Goal: Obtain resource: Download file/media

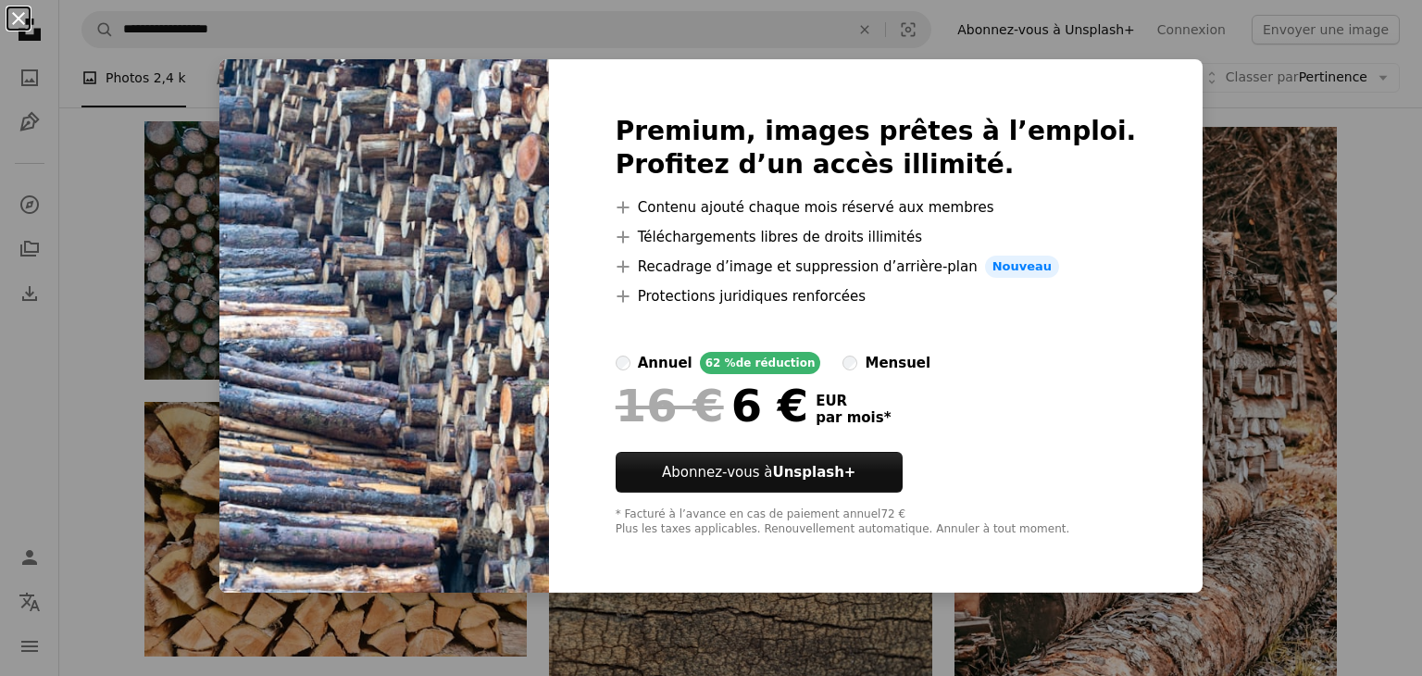
click at [27, 22] on button "An X shape" at bounding box center [18, 18] width 22 height 22
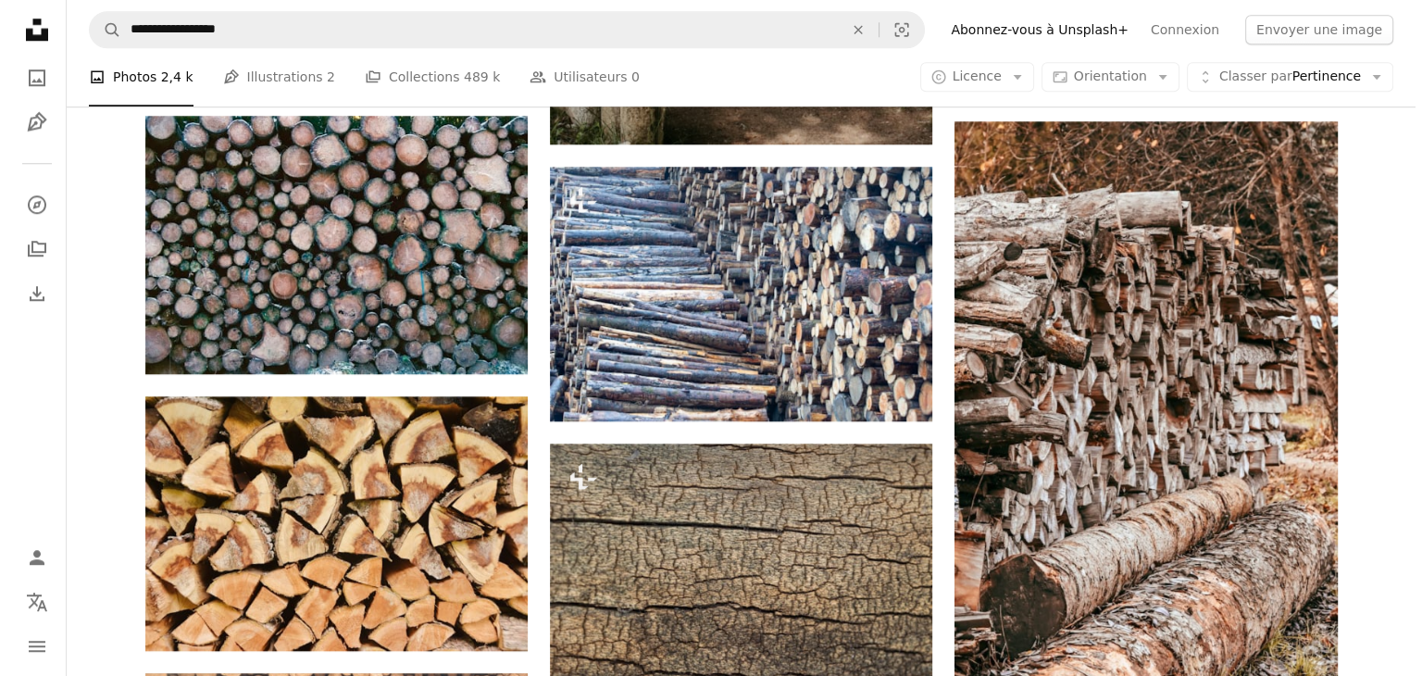
scroll to position [1759, 0]
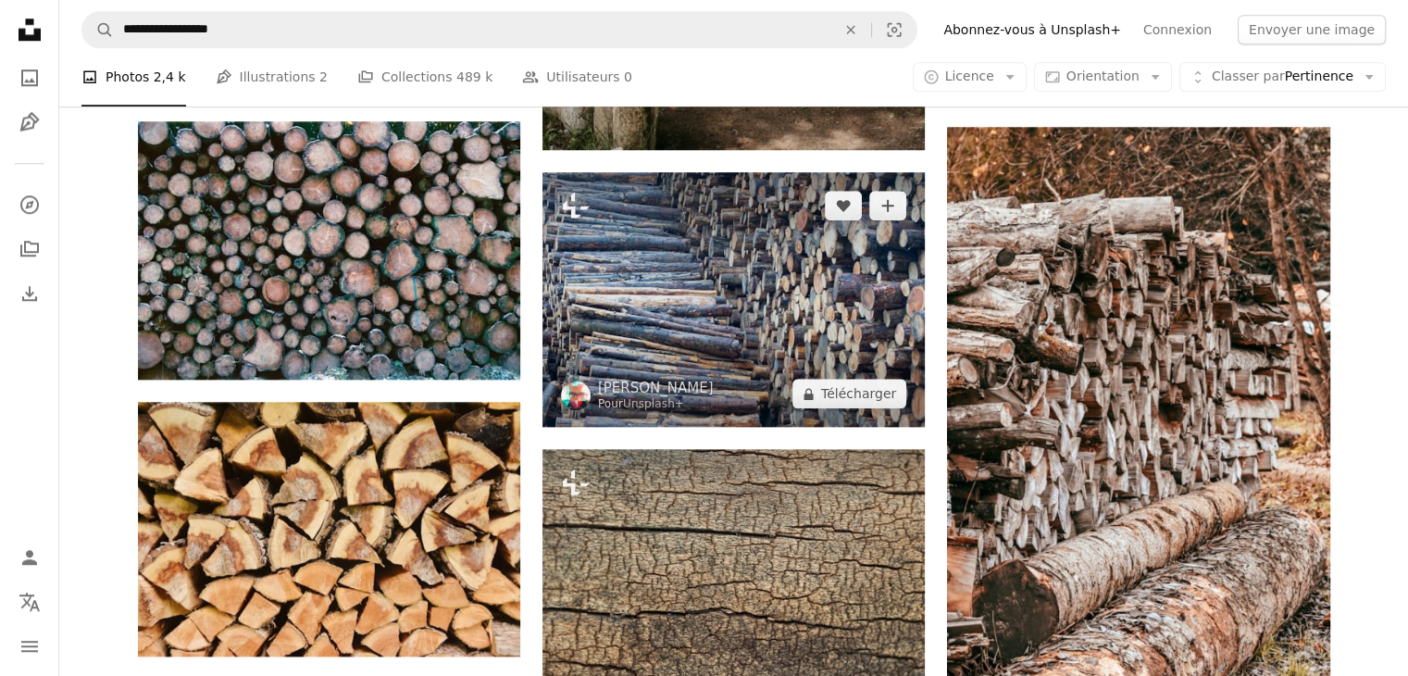
click at [793, 305] on img at bounding box center [734, 299] width 382 height 255
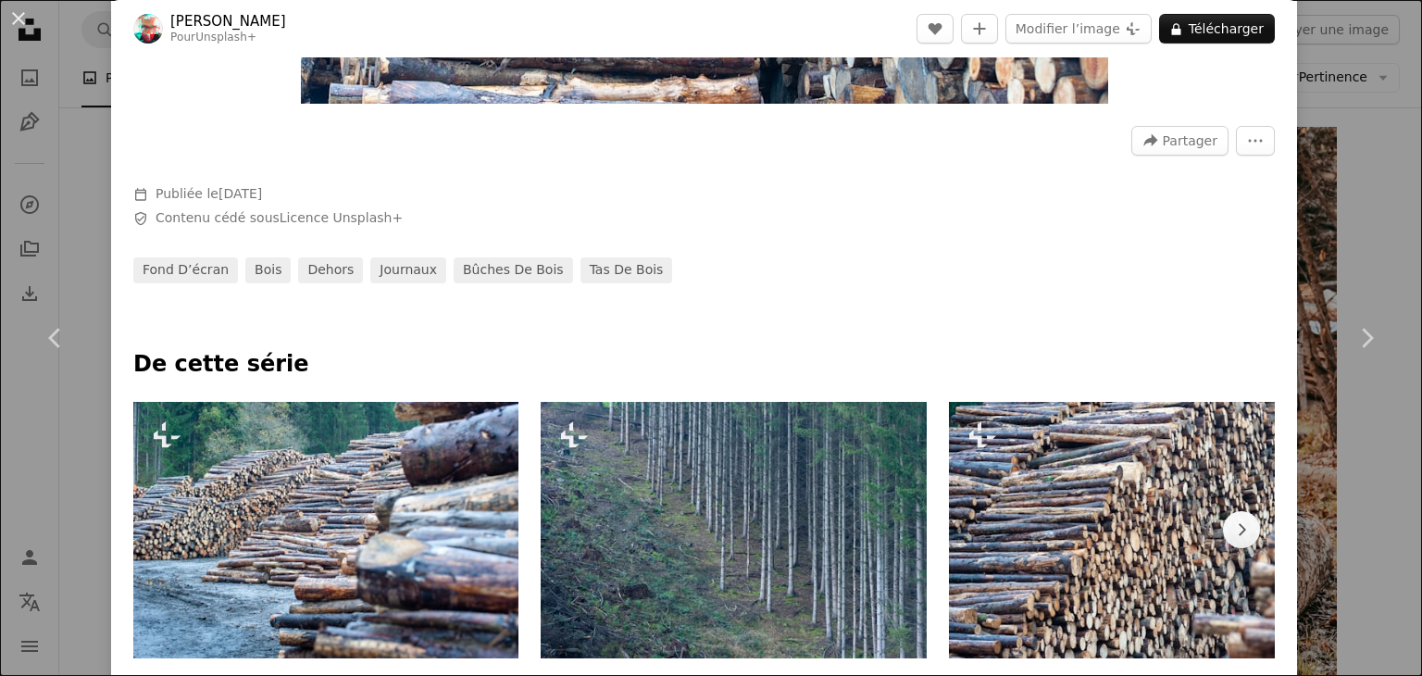
scroll to position [700, 0]
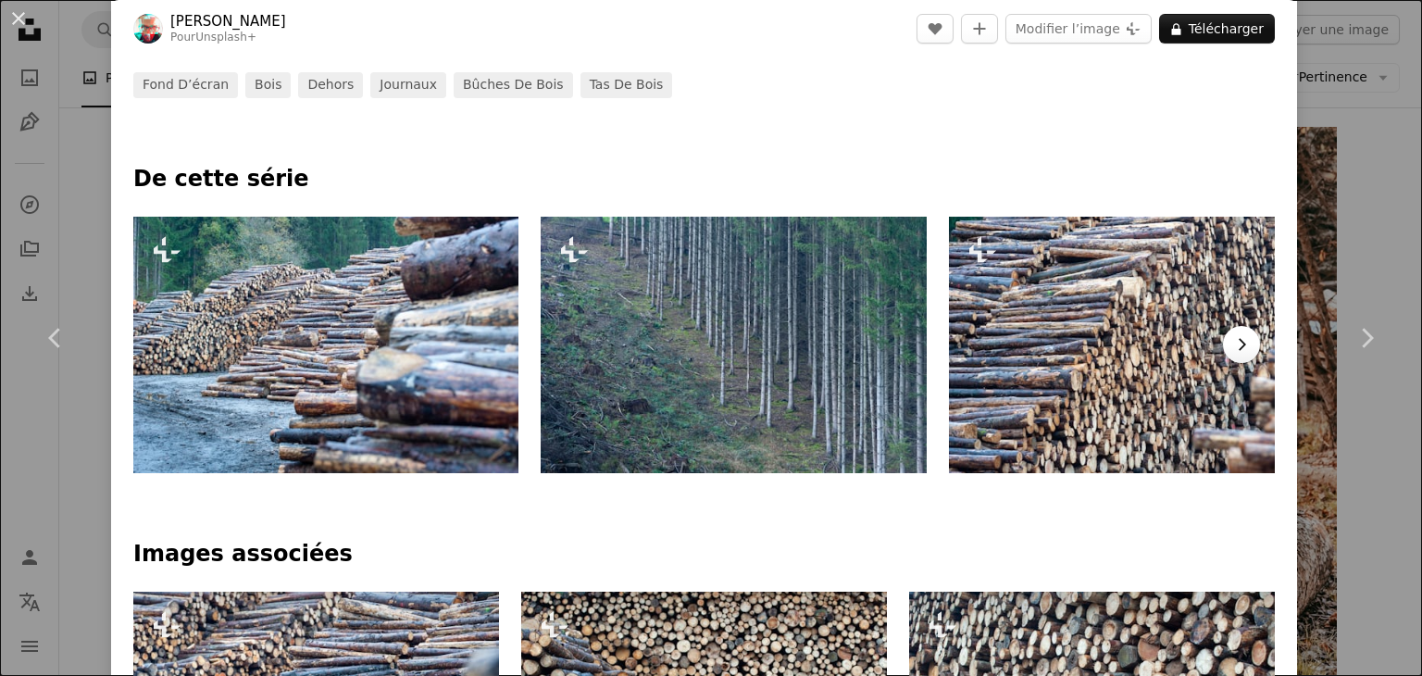
click at [1232, 335] on icon "Chevron right" at bounding box center [1241, 344] width 19 height 19
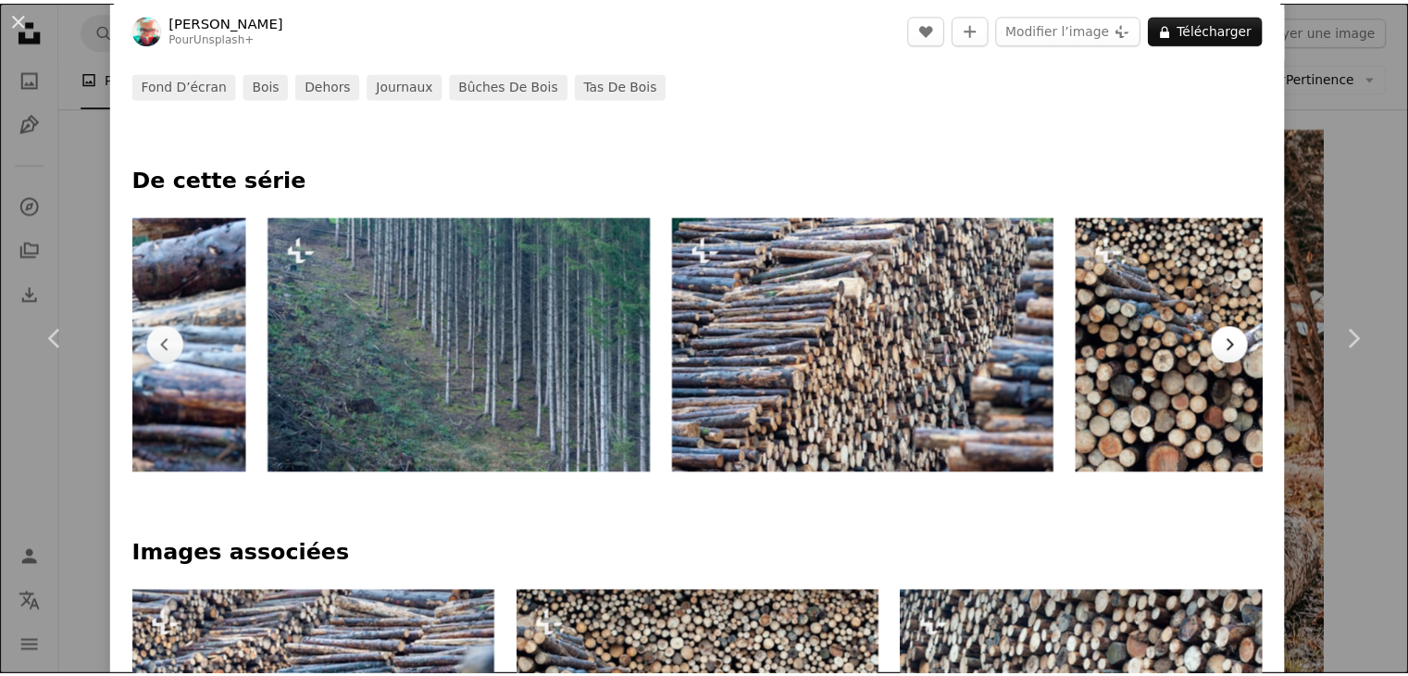
scroll to position [0, 407]
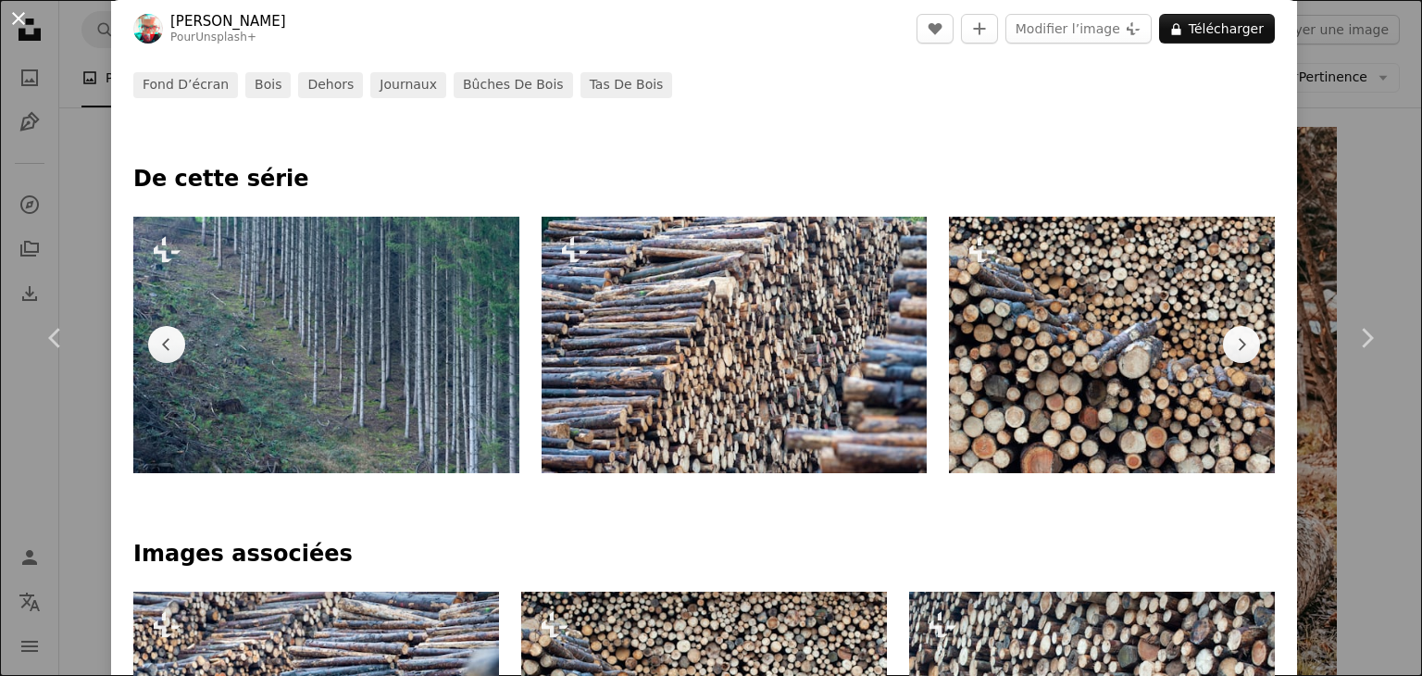
click at [17, 26] on button "An X shape" at bounding box center [18, 18] width 22 height 22
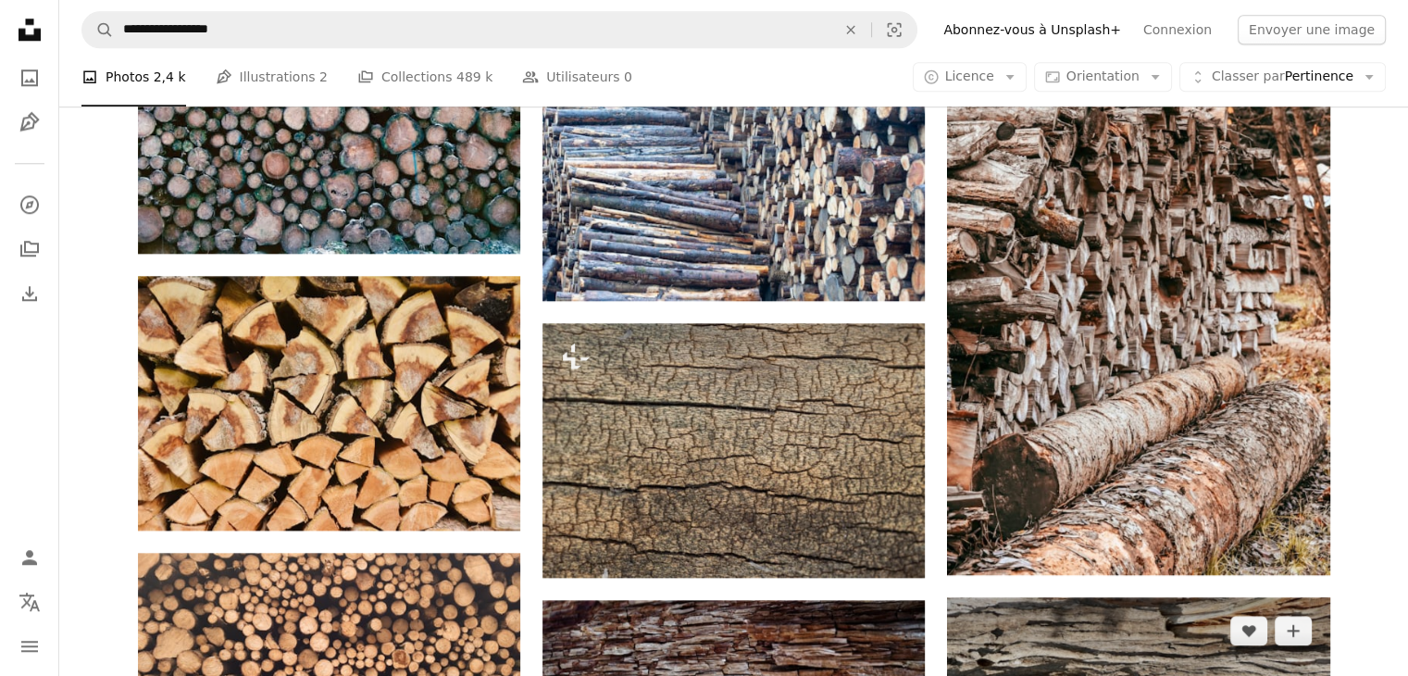
scroll to position [1759, 0]
